Goal: Task Accomplishment & Management: Complete application form

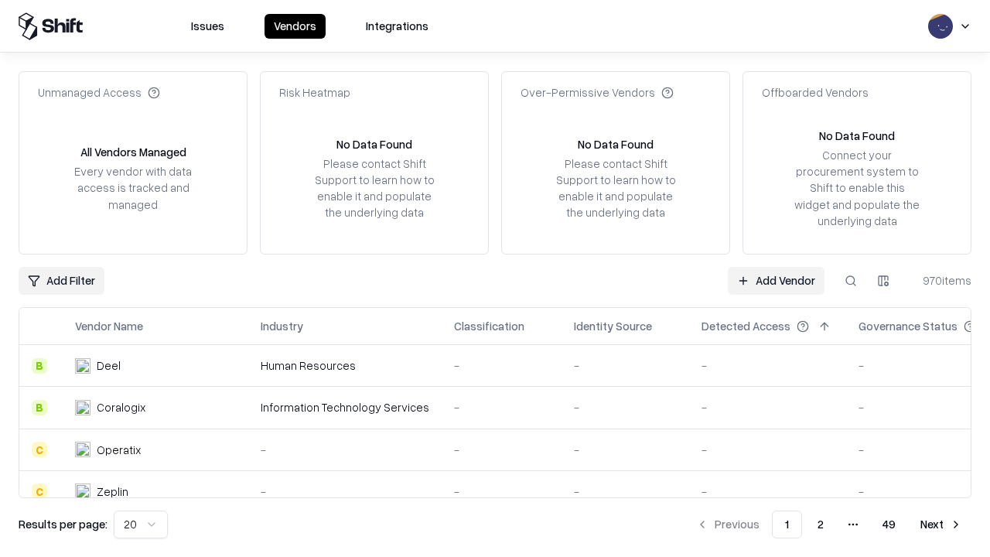
click at [776, 280] on link "Add Vendor" at bounding box center [776, 281] width 97 height 28
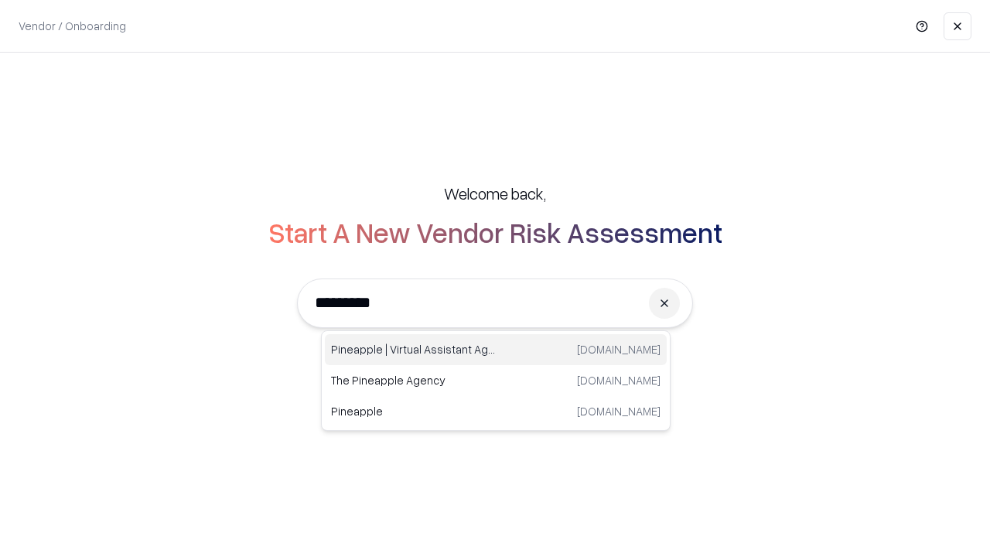
click at [496, 350] on div "Pineapple | Virtual Assistant Agency [DOMAIN_NAME]" at bounding box center [496, 349] width 342 height 31
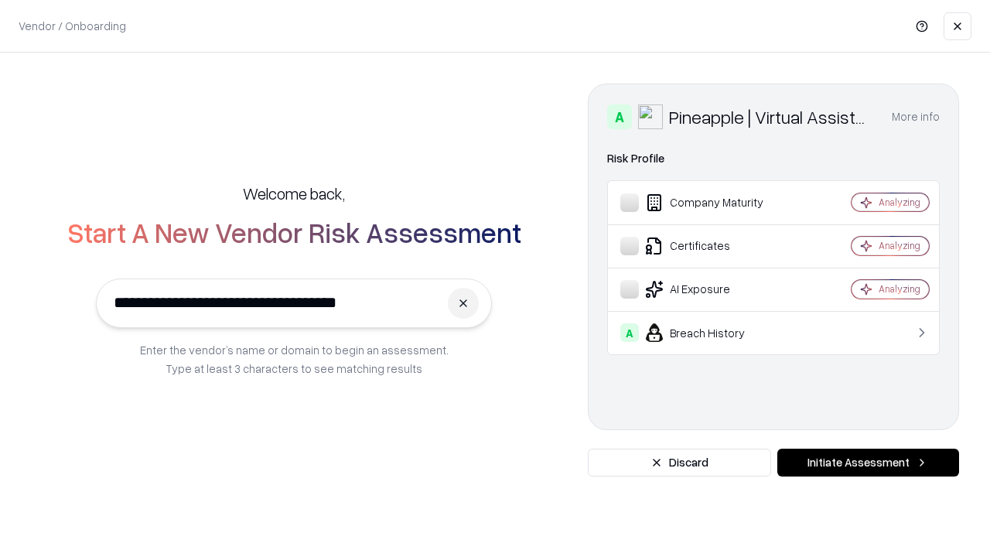
type input "**********"
click at [868, 463] on button "Initiate Assessment" at bounding box center [868, 463] width 182 height 28
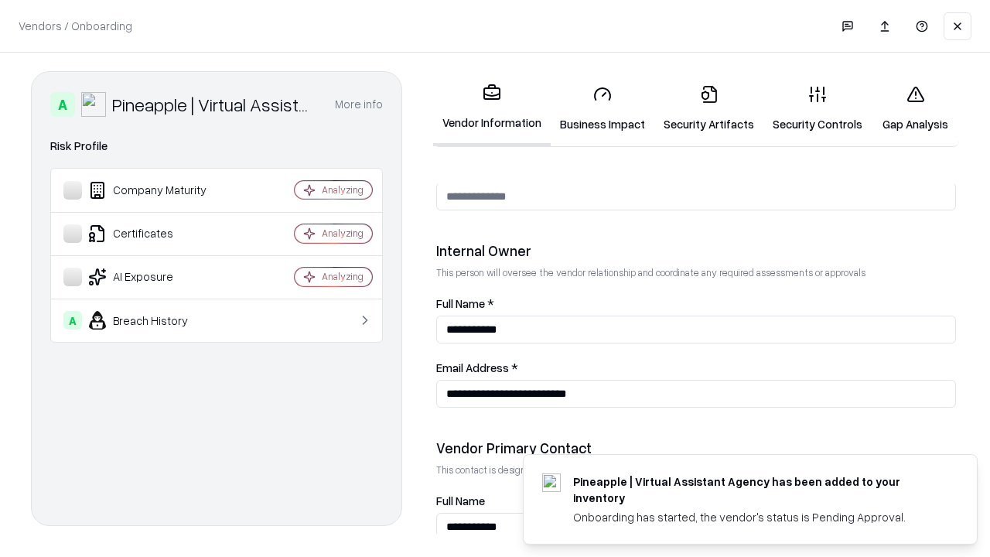
scroll to position [801, 0]
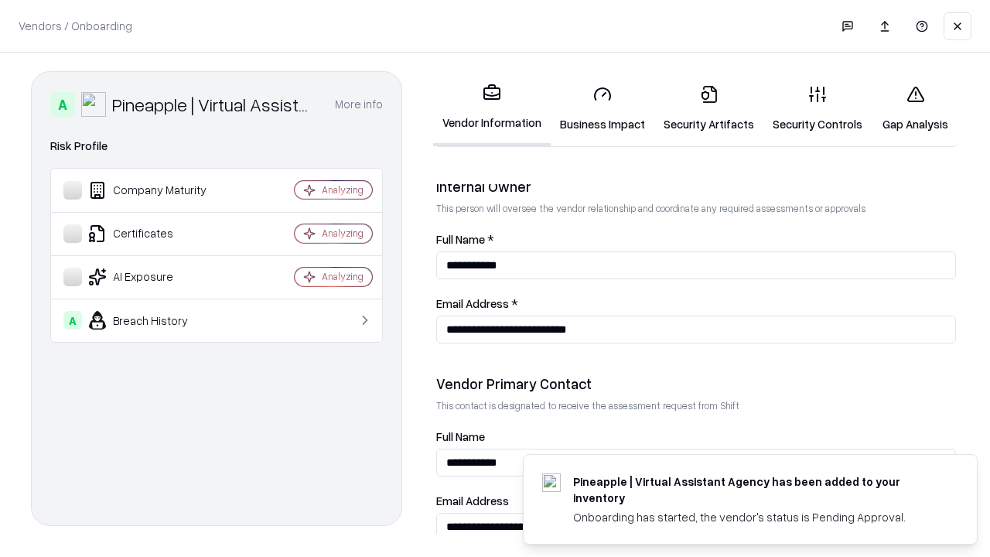
click at [603, 108] on link "Business Impact" at bounding box center [603, 109] width 104 height 72
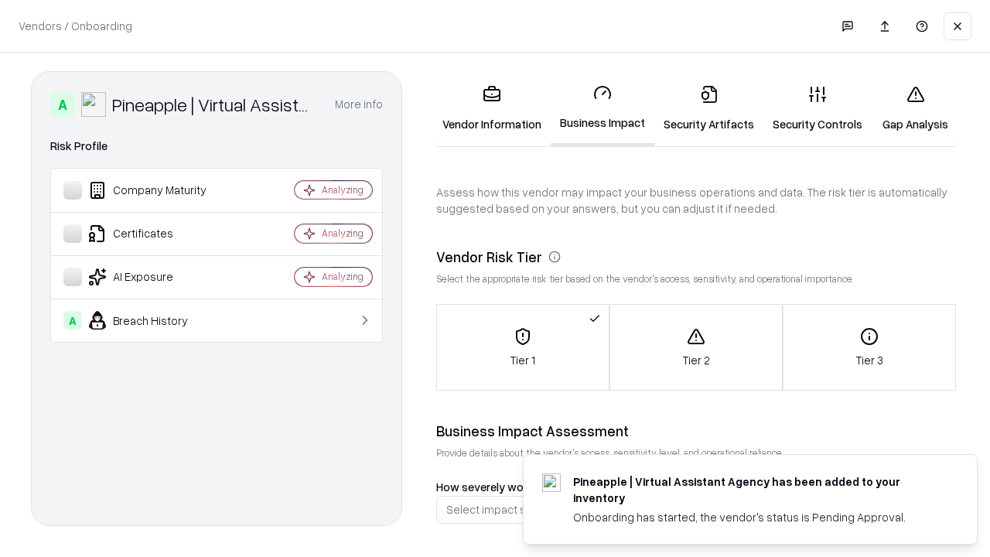
click at [709, 108] on link "Security Artifacts" at bounding box center [708, 109] width 109 height 72
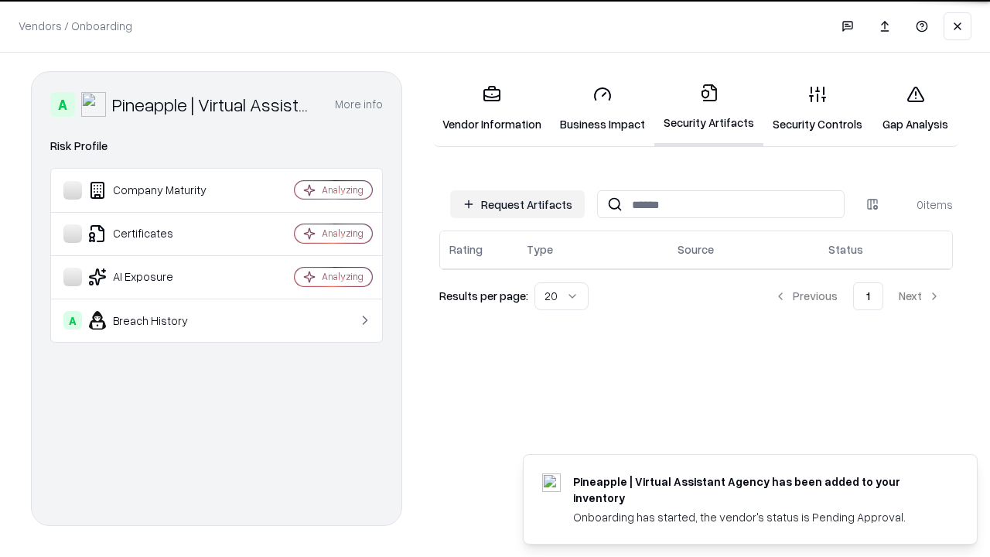
click at [517, 203] on button "Request Artifacts" at bounding box center [517, 204] width 135 height 28
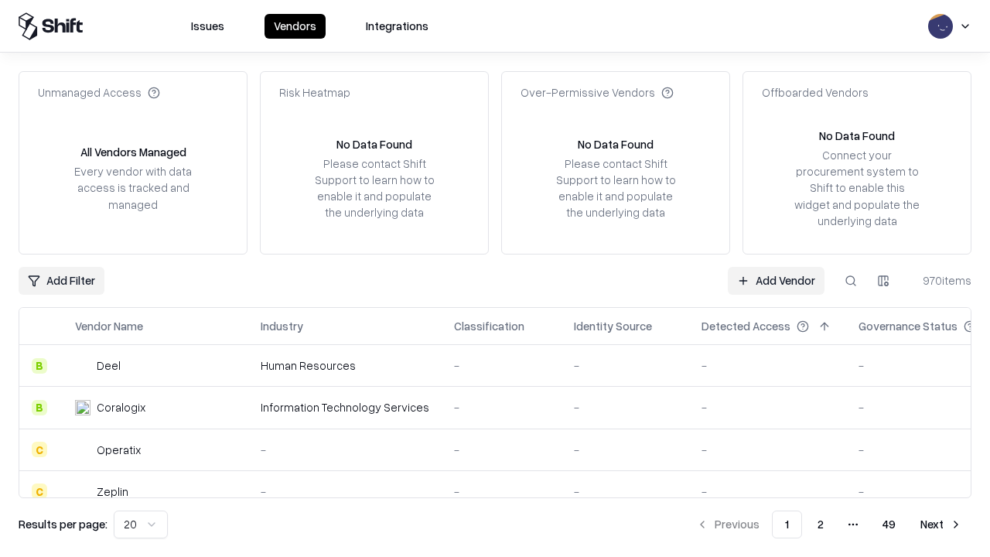
click at [776, 280] on link "Add Vendor" at bounding box center [776, 281] width 97 height 28
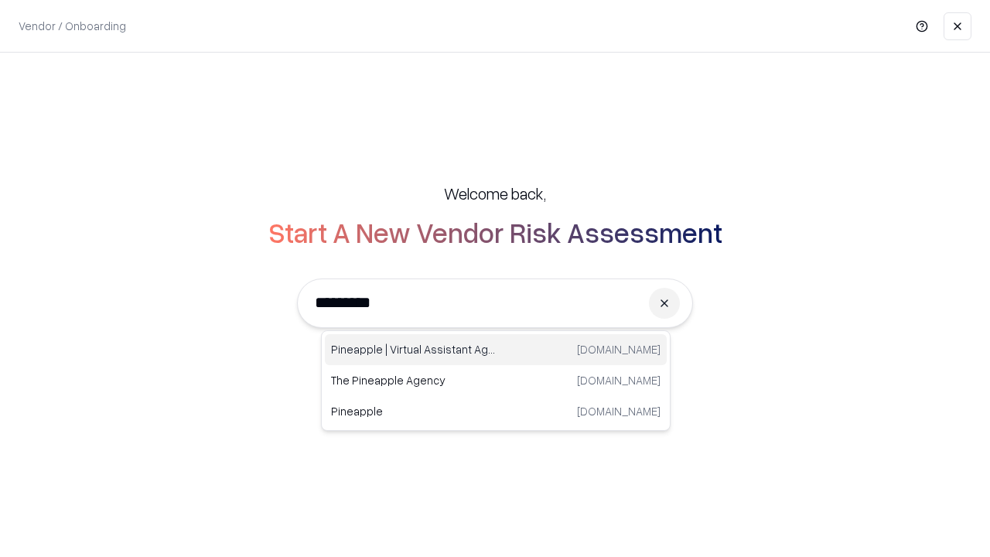
click at [496, 350] on div "Pineapple | Virtual Assistant Agency [DOMAIN_NAME]" at bounding box center [496, 349] width 342 height 31
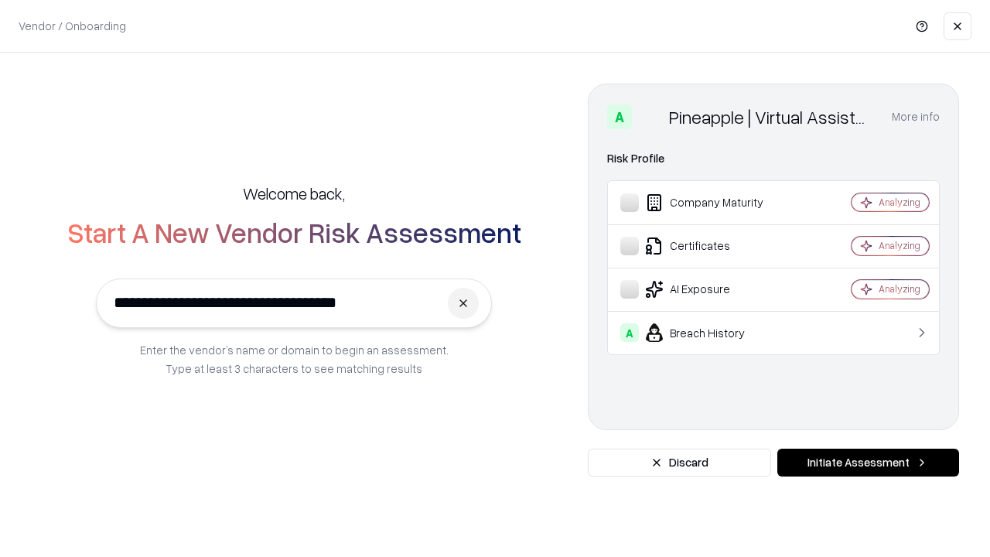
type input "**********"
click at [868, 463] on button "Initiate Assessment" at bounding box center [868, 463] width 182 height 28
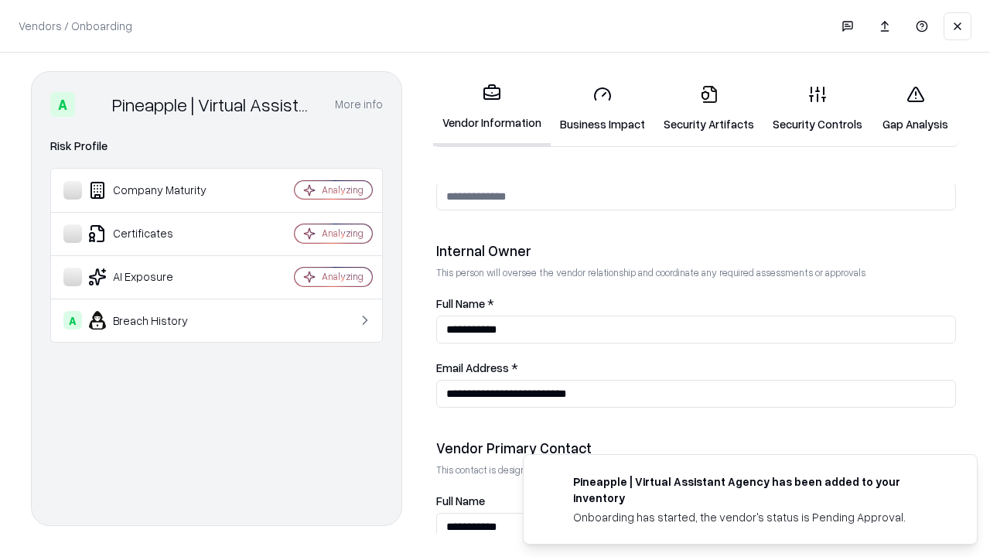
scroll to position [801, 0]
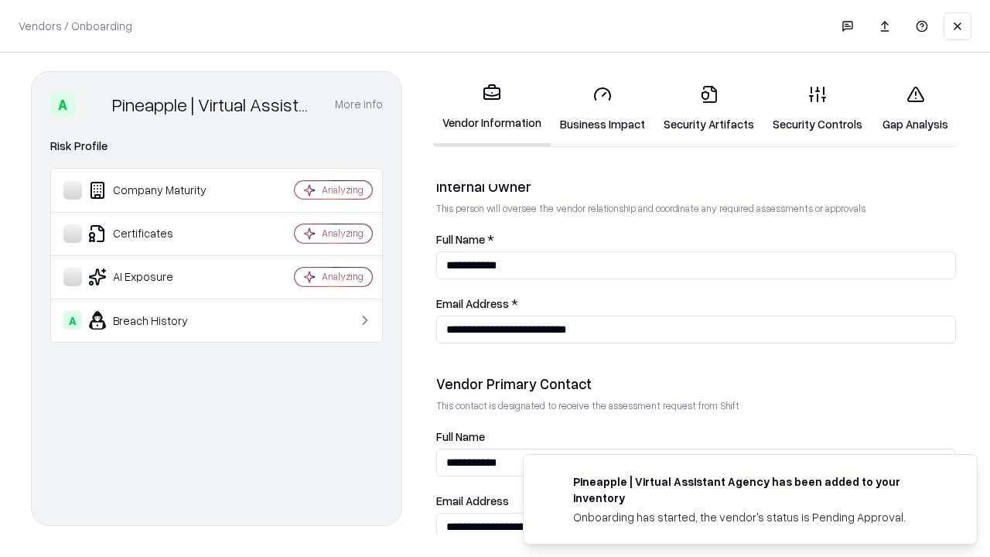
click at [915, 108] on link "Gap Analysis" at bounding box center [915, 109] width 87 height 72
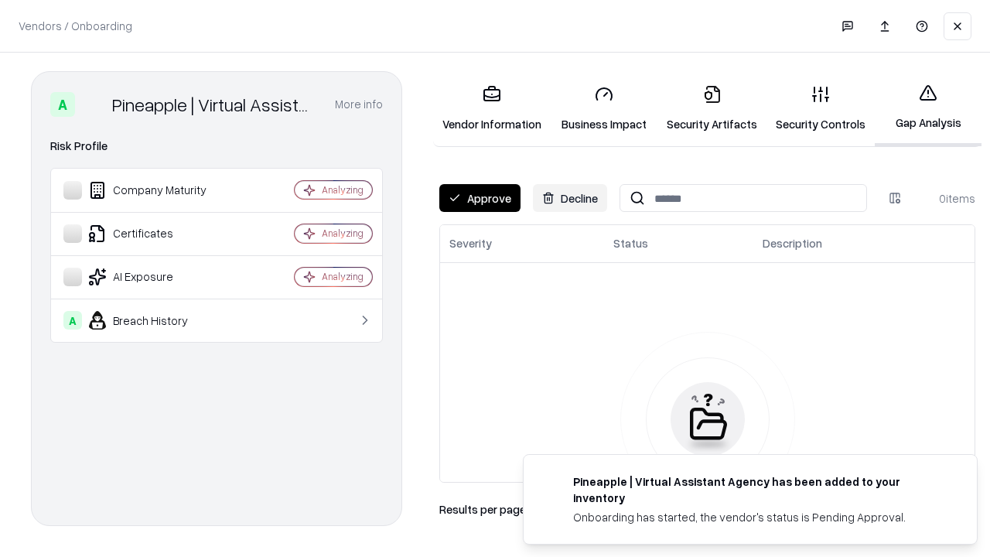
click at [480, 198] on button "Approve" at bounding box center [479, 198] width 81 height 28
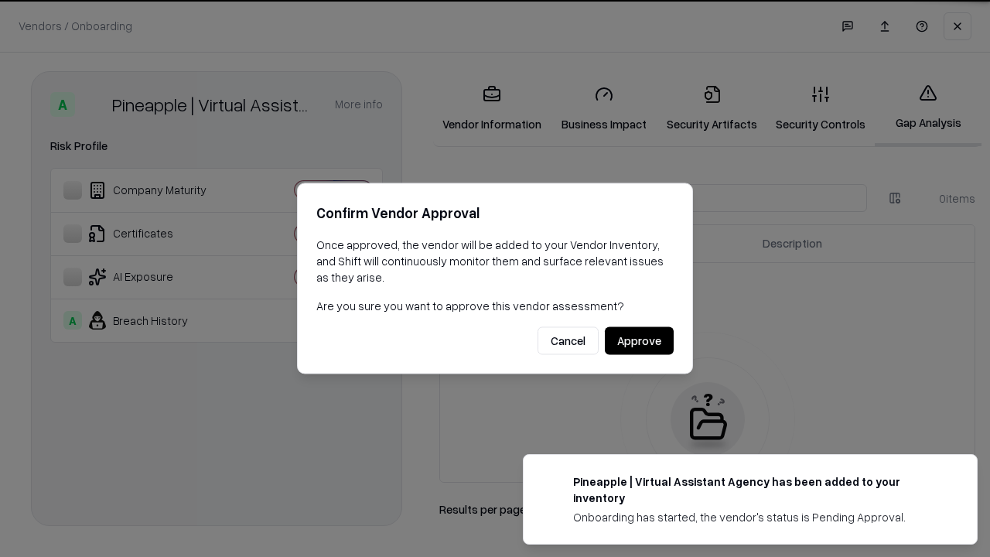
click at [639, 340] on button "Approve" at bounding box center [639, 341] width 69 height 28
